Goal: Task Accomplishment & Management: Manage account settings

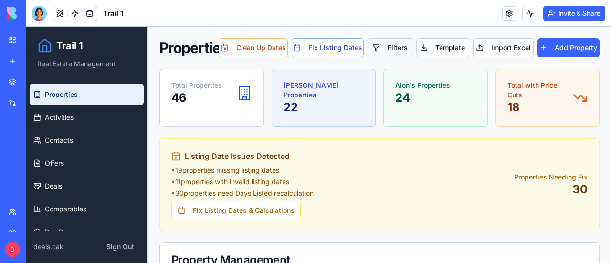
click at [390, 50] on button "Filters" at bounding box center [389, 47] width 45 height 19
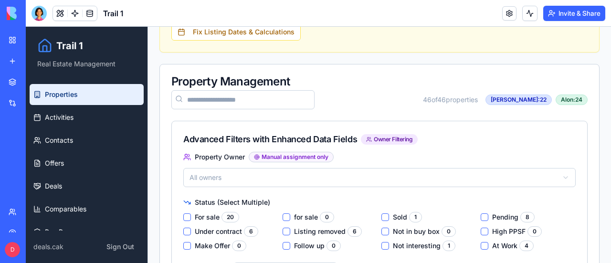
scroll to position [191, 0]
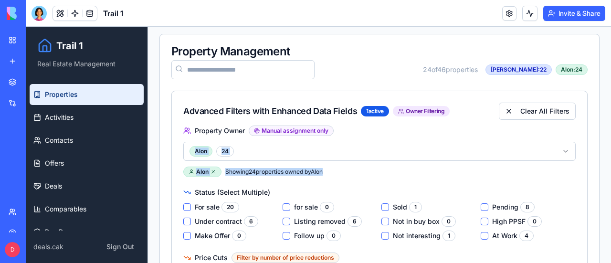
scroll to position [143, 0]
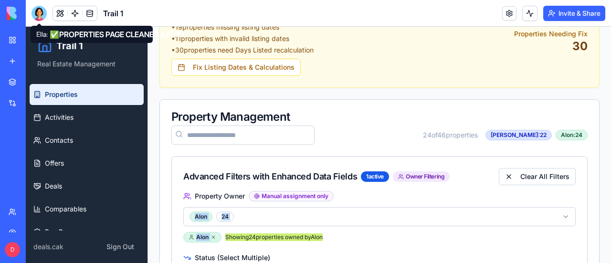
click at [41, 10] on div at bounding box center [38, 13] width 15 height 15
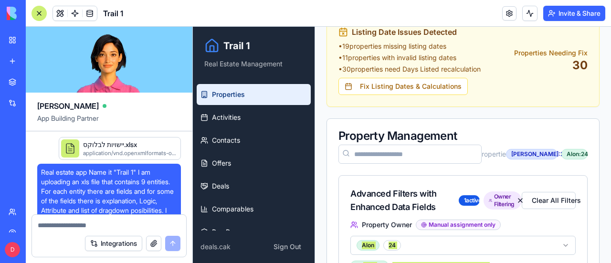
scroll to position [70289, 0]
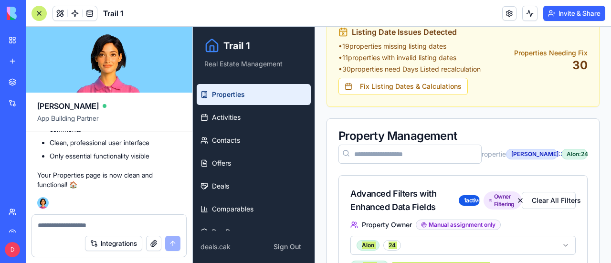
click at [104, 226] on textarea at bounding box center [109, 225] width 143 height 10
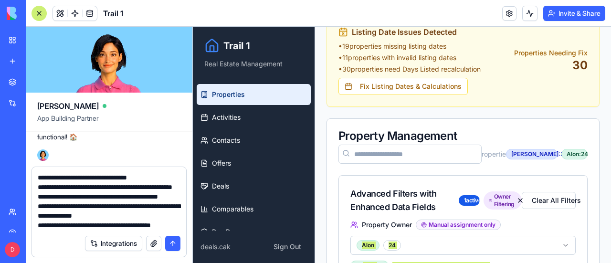
scroll to position [28, 0]
type textarea "**********"
click at [171, 244] on button "submit" at bounding box center [172, 243] width 15 height 15
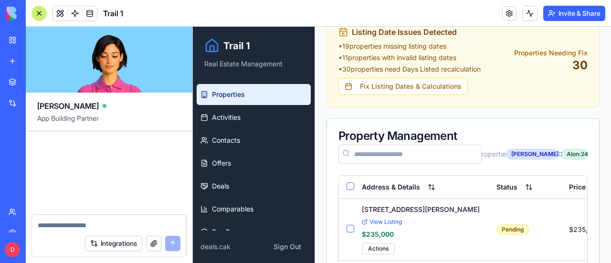
scroll to position [70816, 0]
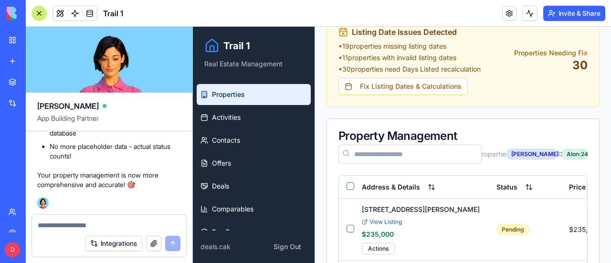
click at [40, 13] on div at bounding box center [38, 13] width 15 height 15
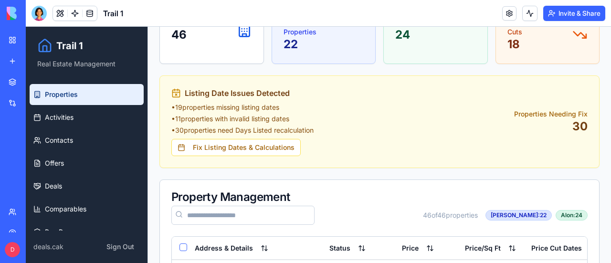
scroll to position [0, 0]
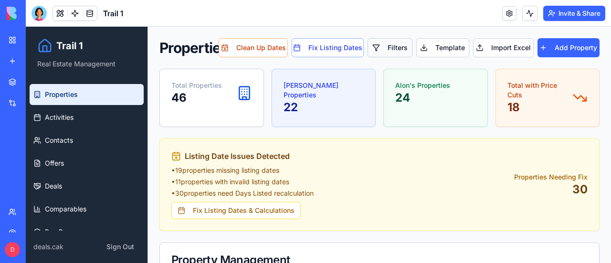
click at [385, 44] on button "Filters" at bounding box center [389, 47] width 45 height 19
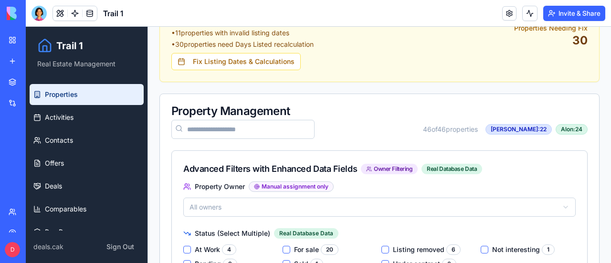
scroll to position [239, 0]
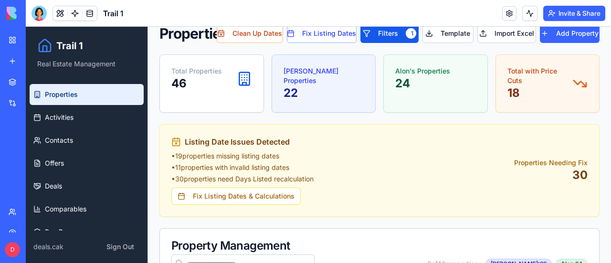
scroll to position [0, 0]
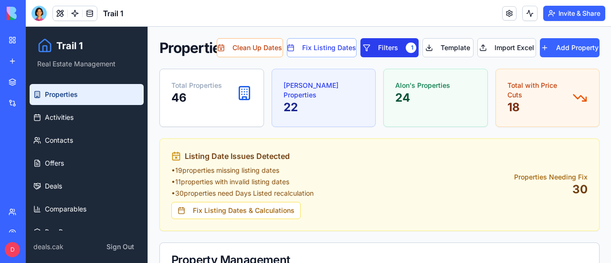
click at [383, 43] on button "Filters 1" at bounding box center [389, 47] width 58 height 19
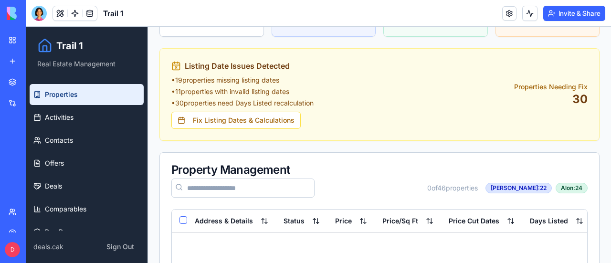
scroll to position [135, 0]
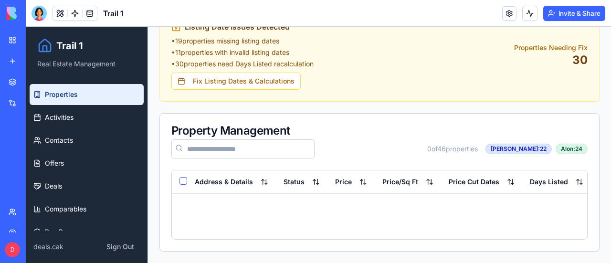
click at [58, 96] on span "Properties" at bounding box center [61, 95] width 33 height 10
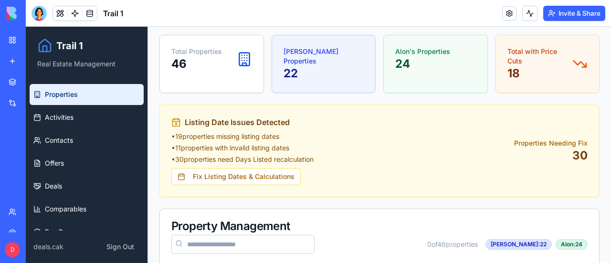
scroll to position [0, 0]
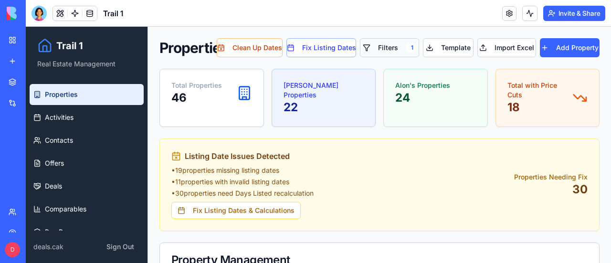
click at [383, 52] on button "Filters 1" at bounding box center [389, 47] width 59 height 19
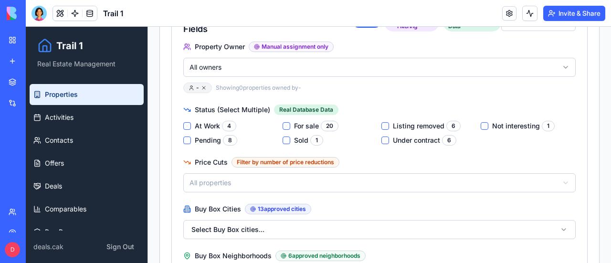
scroll to position [299, 0]
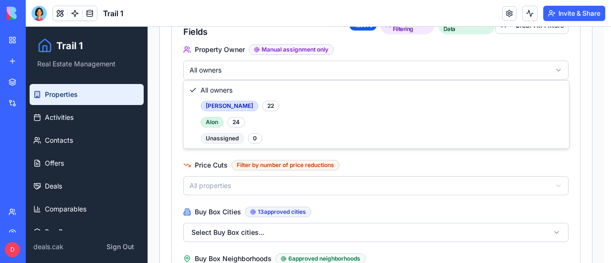
click at [295, 66] on html "Trail 1 Real Estate Management Properties Activities Contacts Offers Deals Comp…" at bounding box center [318, 137] width 585 height 819
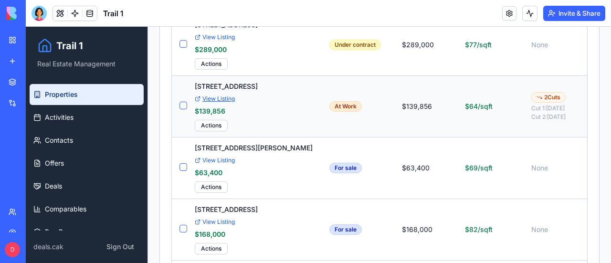
scroll to position [872, 0]
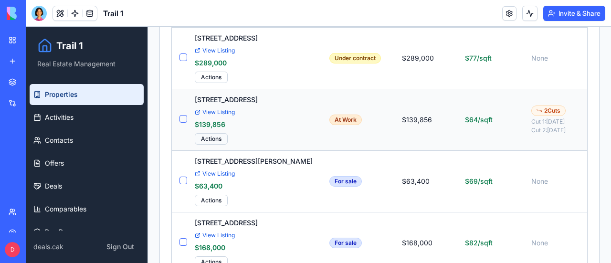
click at [214, 136] on html "Trail 1 Real Estate Management Properties Activities Contacts Offers Deals Comp…" at bounding box center [318, 218] width 585 height 2127
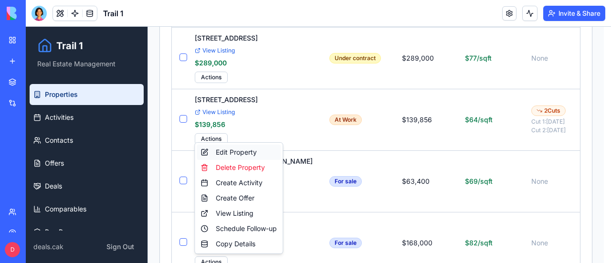
click at [240, 150] on div "Edit Property" at bounding box center [239, 152] width 84 height 15
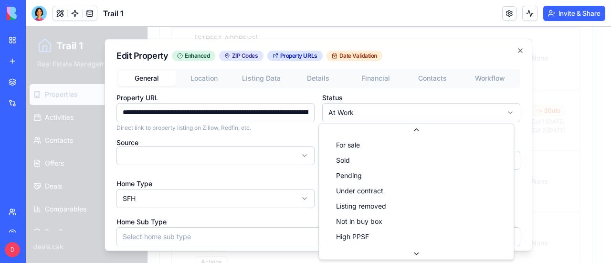
click at [500, 113] on body "Trail 1 Real Estate Management Properties Activities Contacts Offers Deals Comp…" at bounding box center [315, 218] width 578 height 2127
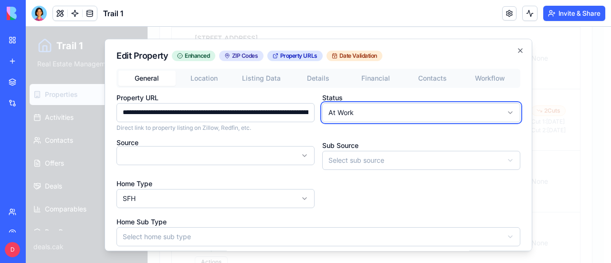
click at [500, 113] on body "Trail 1 Real Estate Management Properties Activities Contacts Offers Deals Comp…" at bounding box center [315, 218] width 578 height 2127
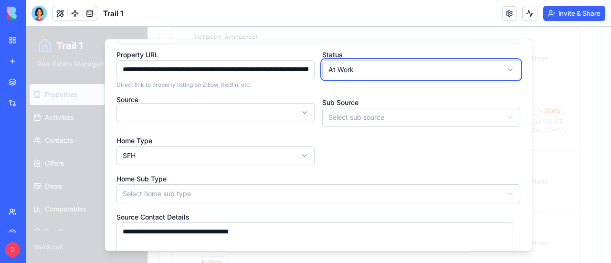
scroll to position [0, 0]
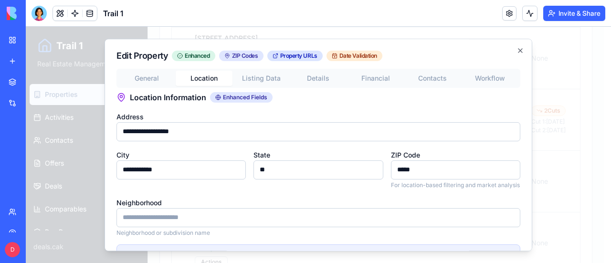
click at [208, 73] on button "Location" at bounding box center [204, 78] width 57 height 15
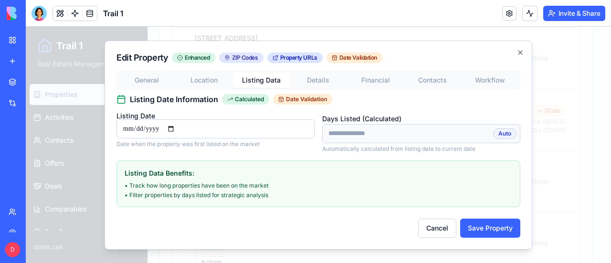
click at [270, 81] on button "Listing Data" at bounding box center [260, 80] width 57 height 15
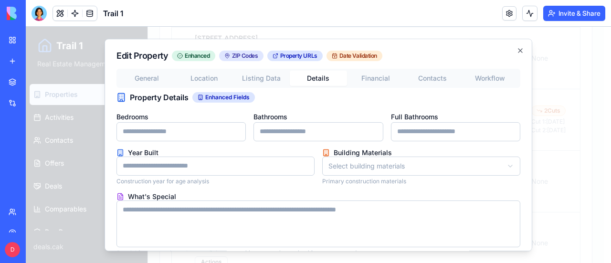
click at [320, 75] on button "Details" at bounding box center [318, 78] width 57 height 15
click at [377, 78] on button "Financial" at bounding box center [375, 78] width 57 height 15
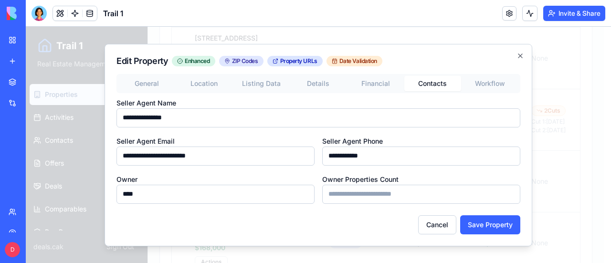
click at [425, 74] on div "General Location Listing Data Details Financial Contacts Workflow" at bounding box center [318, 83] width 404 height 19
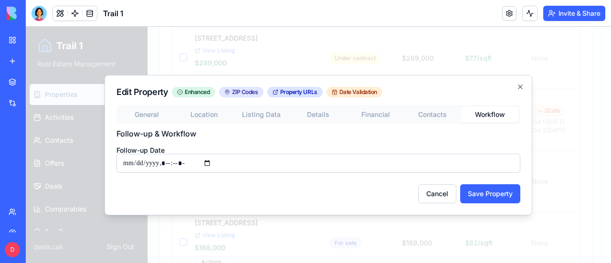
click at [491, 87] on div "Edit Property Enhanced ZIP Codes Property URLs Date Validation General Location…" at bounding box center [319, 145] width 428 height 140
click at [519, 86] on icon "button" at bounding box center [520, 87] width 4 height 4
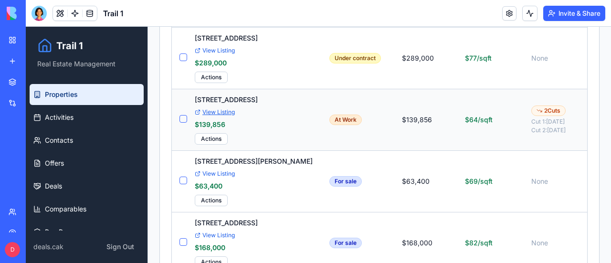
click at [216, 108] on link "View Listing" at bounding box center [254, 112] width 119 height 8
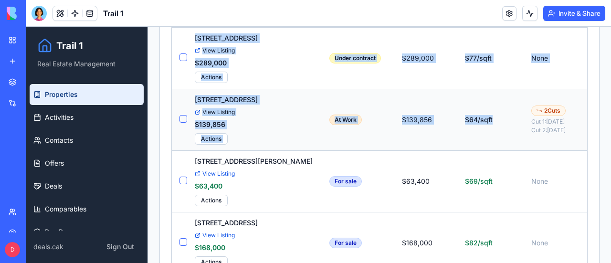
drag, startPoint x: 523, startPoint y: 93, endPoint x: 314, endPoint y: 97, distance: 209.1
click at [357, 94] on td "At Work" at bounding box center [358, 120] width 73 height 62
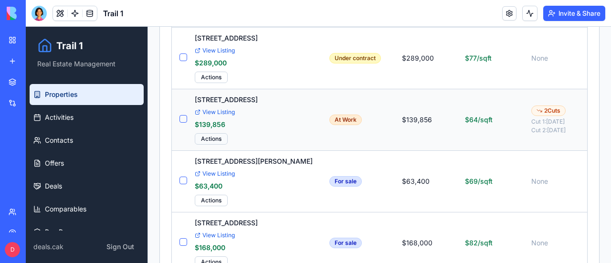
click at [215, 135] on html "Trail 1 Real Estate Management Properties Activities Contacts Offers Deals Comp…" at bounding box center [318, 218] width 585 height 2127
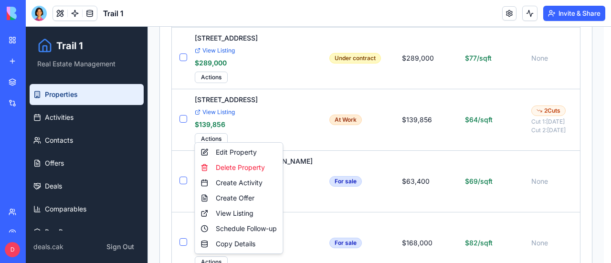
click at [287, 118] on html "Trail 1 Real Estate Management Properties Activities Contacts Offers Deals Comp…" at bounding box center [318, 218] width 585 height 2127
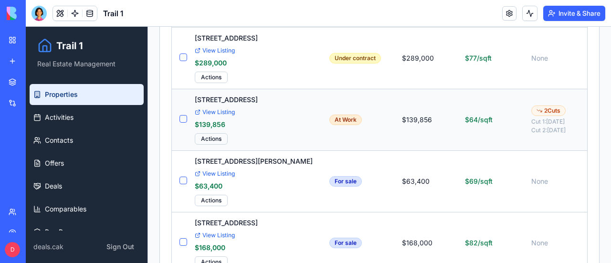
click at [212, 133] on html "Trail 1 Real Estate Management Properties Activities Contacts Offers Deals Comp…" at bounding box center [318, 218] width 585 height 2127
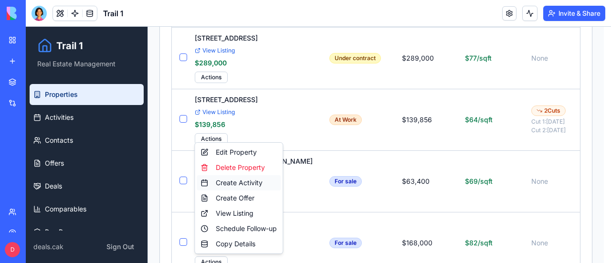
click at [228, 181] on div "Create Activity" at bounding box center [239, 182] width 84 height 15
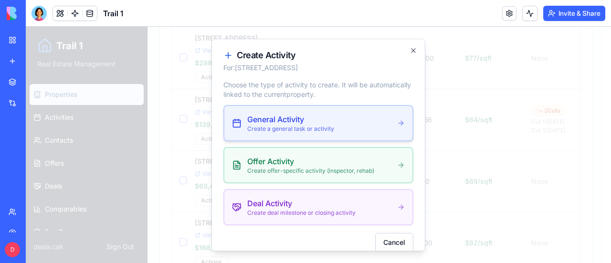
click at [280, 125] on p "Create a general task or activity" at bounding box center [290, 129] width 87 height 8
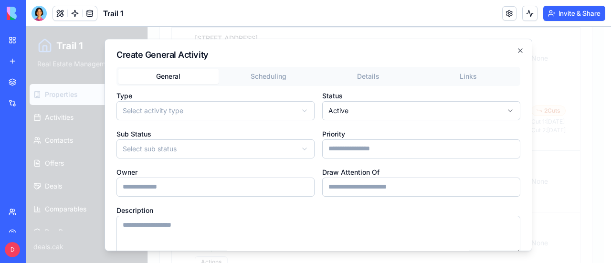
click at [299, 109] on body "Trail 1 Real Estate Management Properties Activities Contacts Offers Deals Comp…" at bounding box center [315, 218] width 578 height 2127
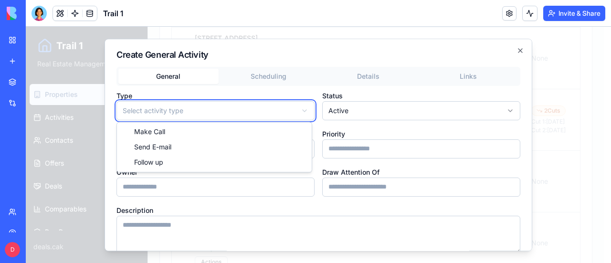
click at [513, 50] on body "Trail 1 Real Estate Management Properties Activities Contacts Offers Deals Comp…" at bounding box center [315, 218] width 578 height 2127
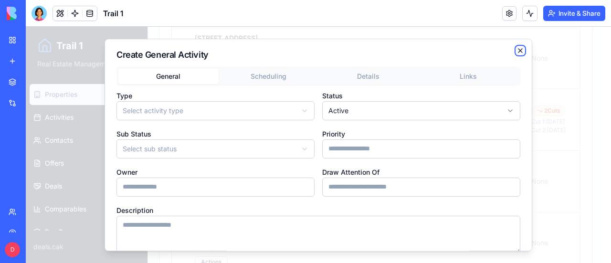
click at [516, 48] on icon "button" at bounding box center [520, 51] width 8 height 8
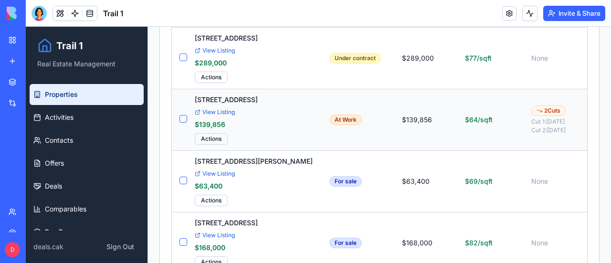
click at [220, 137] on html "Trail 1 Real Estate Management Properties Activities Contacts Offers Deals Comp…" at bounding box center [318, 218] width 585 height 2127
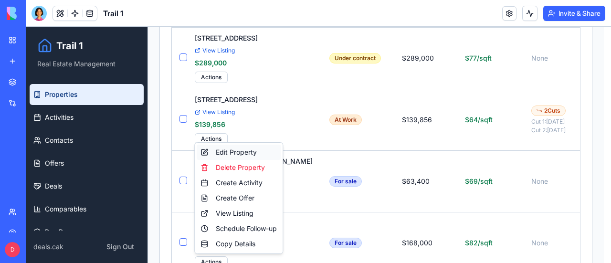
click at [230, 154] on div "Edit Property" at bounding box center [239, 152] width 84 height 15
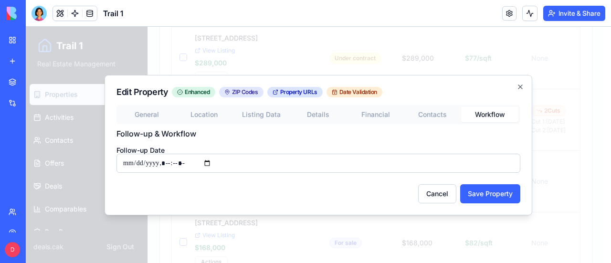
click at [478, 73] on body "Trail 1 Real Estate Management Properties Activities Contacts Offers Deals Comp…" at bounding box center [315, 218] width 578 height 2127
click at [437, 161] on input "Follow-up Date" at bounding box center [318, 163] width 404 height 19
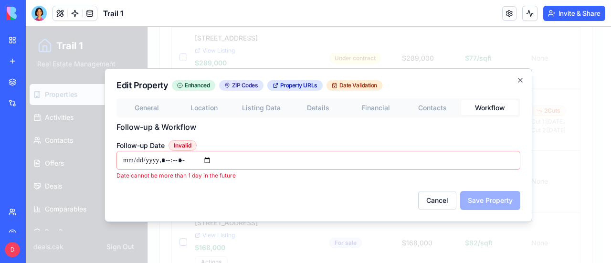
click at [492, 200] on div "Cancel Save Property" at bounding box center [318, 200] width 404 height 19
click at [433, 160] on input "Follow-up Date Invalid" at bounding box center [318, 160] width 404 height 19
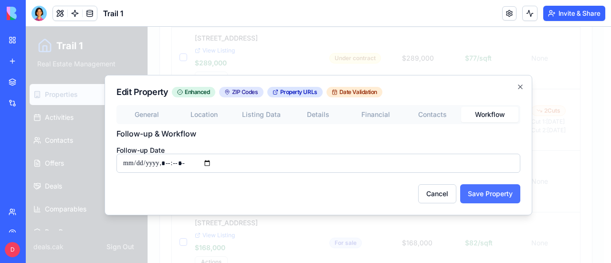
type input "**********"
click at [488, 189] on button "Save Property" at bounding box center [490, 193] width 60 height 19
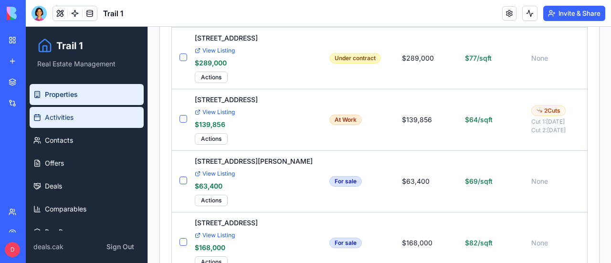
click at [67, 118] on span "Activities" at bounding box center [59, 118] width 29 height 10
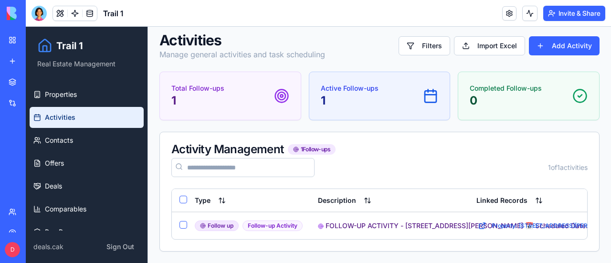
scroll to position [13, 0]
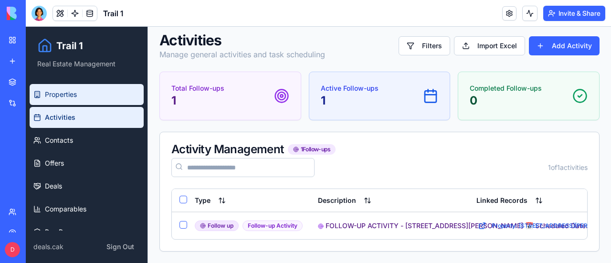
click at [77, 90] on span "Properties" at bounding box center [61, 95] width 32 height 10
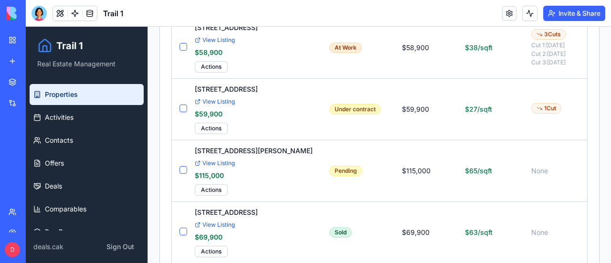
scroll to position [1588, 0]
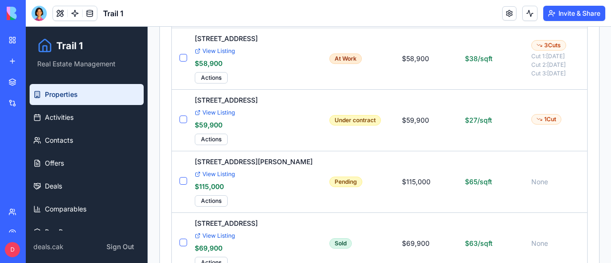
click at [166, 163] on div "Address & Details Status Price Price/Sq Ft Price Cut Dates Days Listed City Nei…" at bounding box center [379, 145] width 439 height 2867
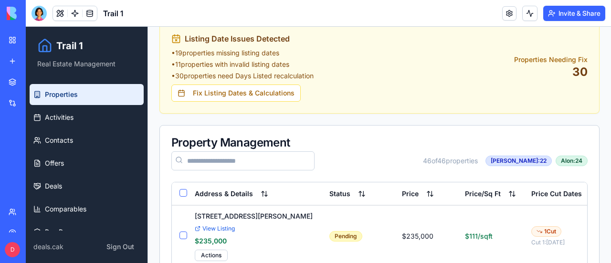
scroll to position [0, 0]
